Goal: Task Accomplishment & Management: Manage account settings

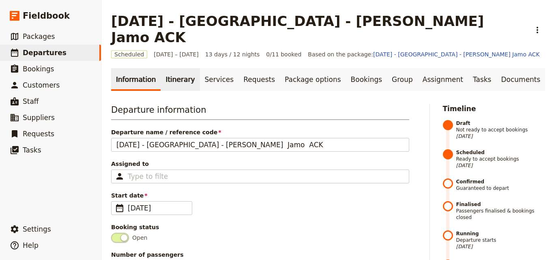
click at [174, 70] on link "Itinerary" at bounding box center [180, 79] width 39 height 23
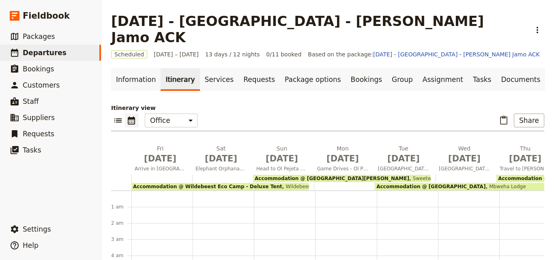
scroll to position [89, 0]
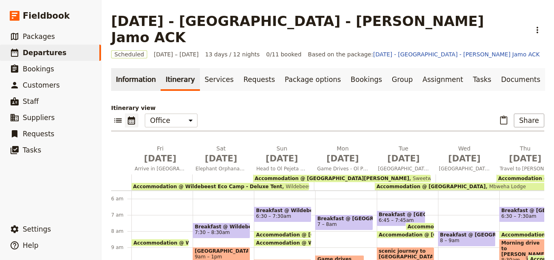
click at [151, 68] on link "Information" at bounding box center [135, 79] width 49 height 23
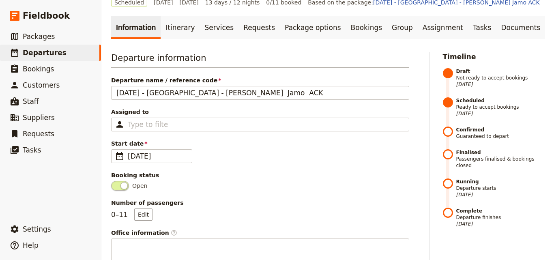
scroll to position [81, 0]
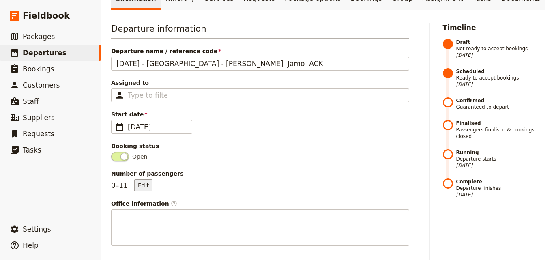
click at [140, 179] on button "Edit" at bounding box center [143, 185] width 18 height 12
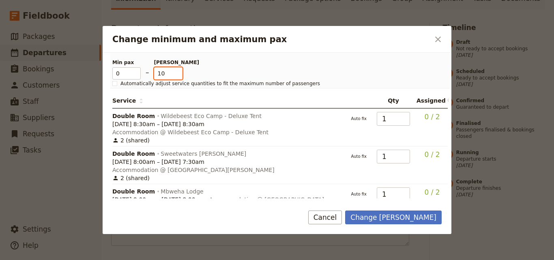
click at [178, 76] on input "10" at bounding box center [168, 73] width 28 height 12
click at [178, 76] on input "9" at bounding box center [168, 73] width 28 height 12
type input "8"
click at [178, 76] on input "8" at bounding box center [168, 73] width 28 height 12
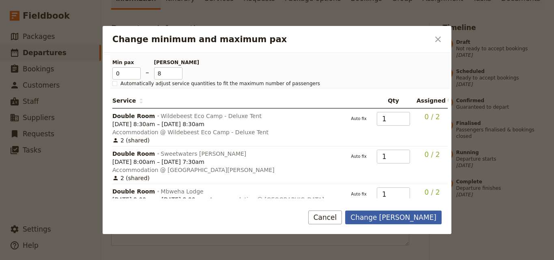
click at [402, 218] on button "Change max pax" at bounding box center [393, 218] width 97 height 14
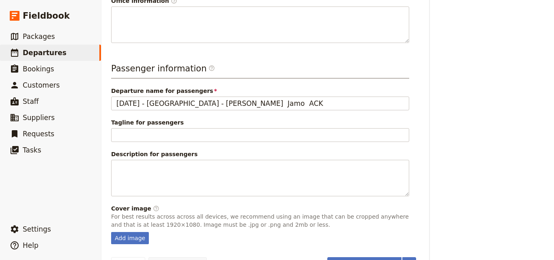
scroll to position [292, 0]
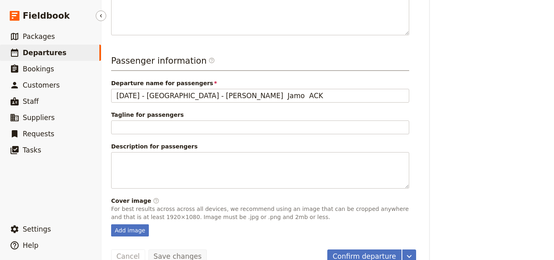
click at [35, 49] on span "Departures" at bounding box center [45, 53] width 44 height 8
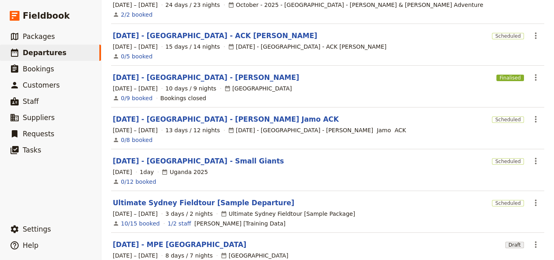
scroll to position [68, 0]
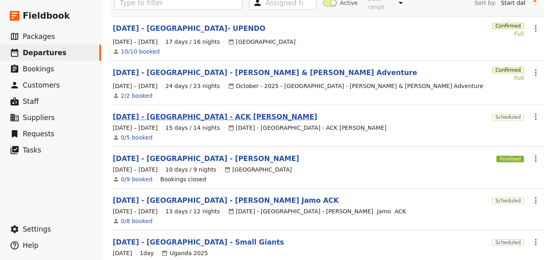
click at [194, 112] on link "NOV 2025 - KENYA - ACK JESSICA" at bounding box center [215, 117] width 204 height 10
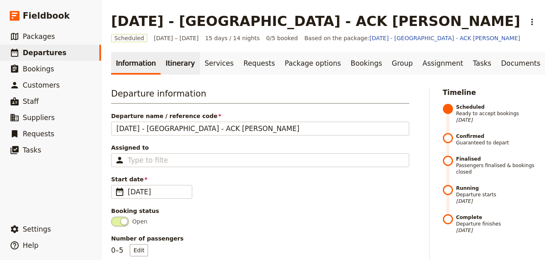
click at [171, 66] on link "Itinerary" at bounding box center [180, 63] width 39 height 23
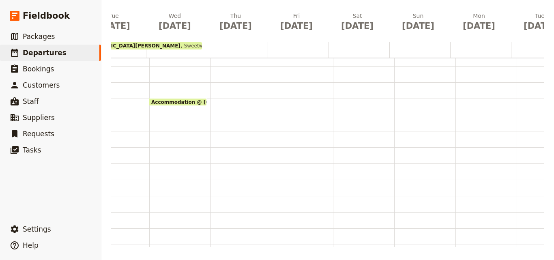
scroll to position [0, 516]
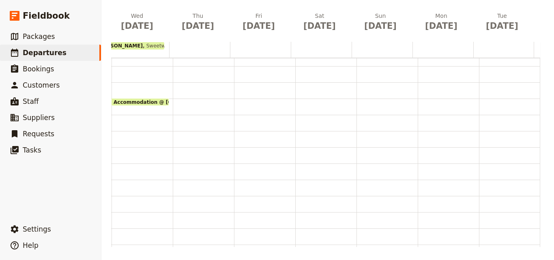
click at [337, 247] on main "NOV 2025 - KENYA - ACK JESSICA ​ Scheduled 4 – 18 Nov 2025 15 days / 14 nights …" at bounding box center [327, 72] width 453 height 376
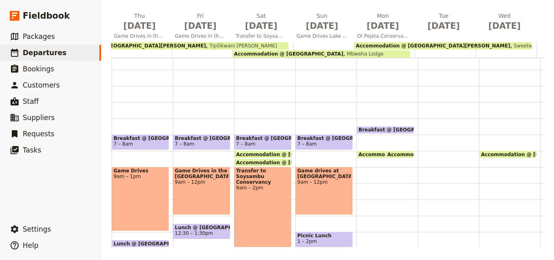
scroll to position [49, 0]
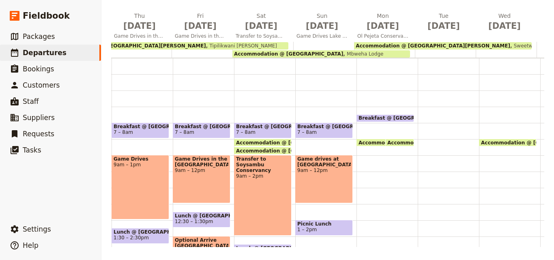
click at [360, 151] on div "Breakfast @ Mbweha Lodge 6:30 – 7am Accommodation @ Mbweha Lodge 8am Mbweha Lod…" at bounding box center [387, 203] width 61 height 389
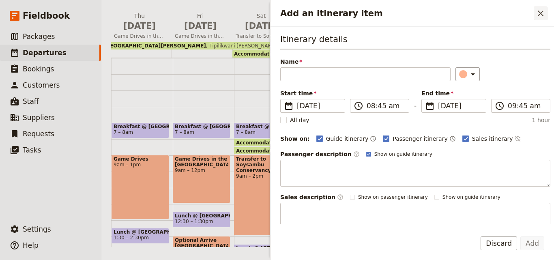
click at [541, 11] on icon "Close drawer" at bounding box center [541, 14] width 10 height 10
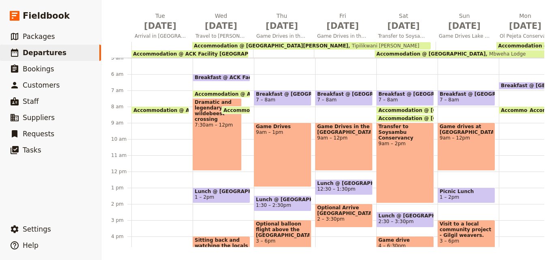
scroll to position [0, 374]
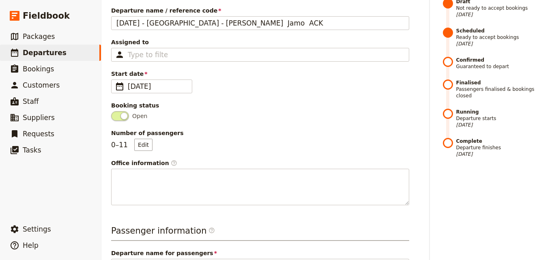
scroll to position [41, 0]
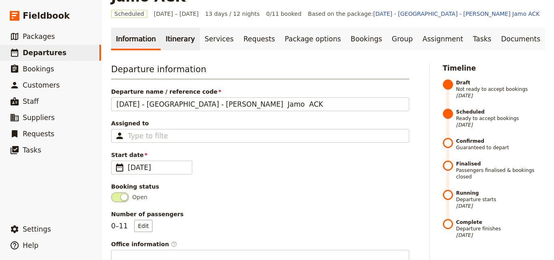
click at [185, 28] on link "Itinerary" at bounding box center [180, 39] width 39 height 23
